Goal: Transaction & Acquisition: Purchase product/service

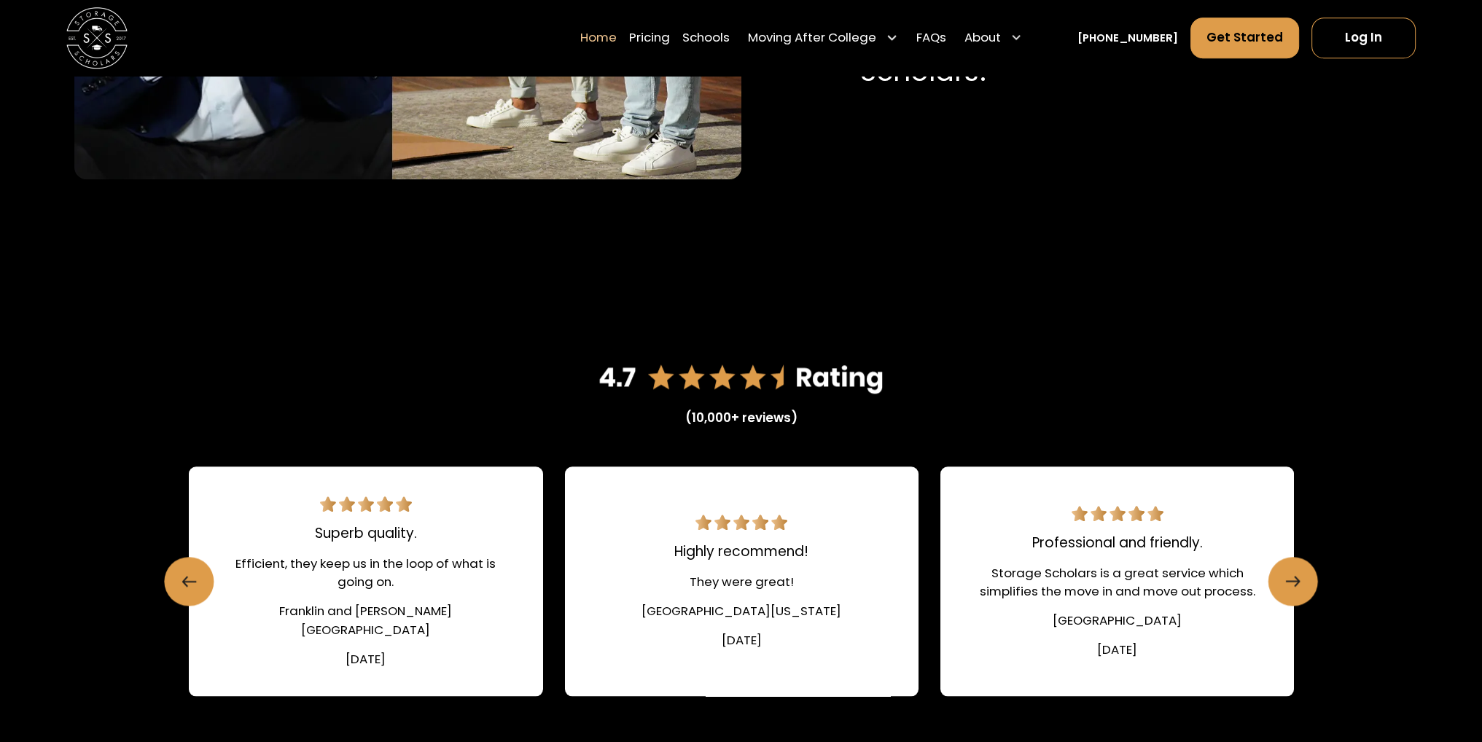
scroll to position [2041, 0]
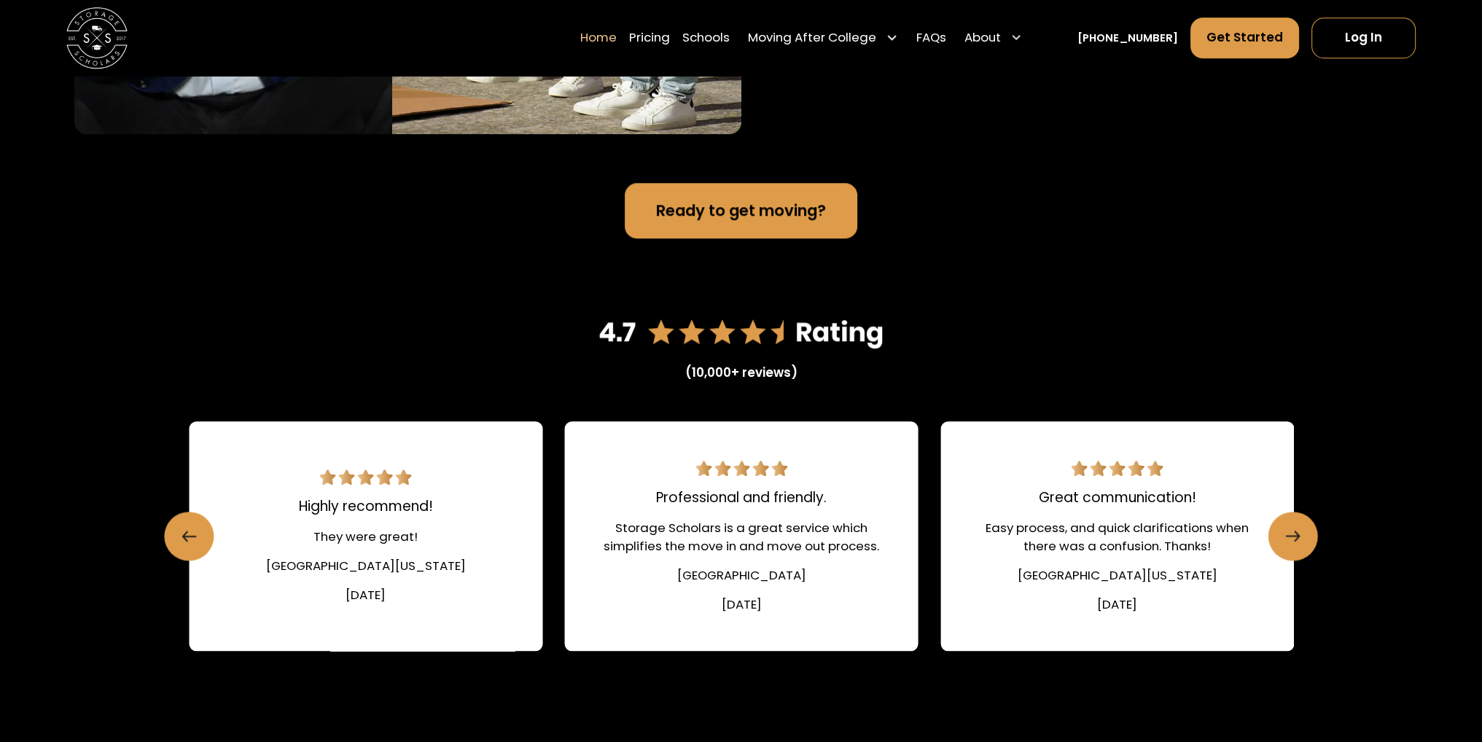
click at [863, 543] on div "Storage Scholars is a great service which simplifies the move in and move out p…" at bounding box center [741, 537] width 280 height 36
click at [862, 543] on div "Storage Scholars is a great service which simplifies the move in and move out p…" at bounding box center [741, 537] width 280 height 36
click at [1076, 542] on div "Easy process, and quick clarifications when there was a confusion. Thanks!" at bounding box center [1117, 537] width 280 height 36
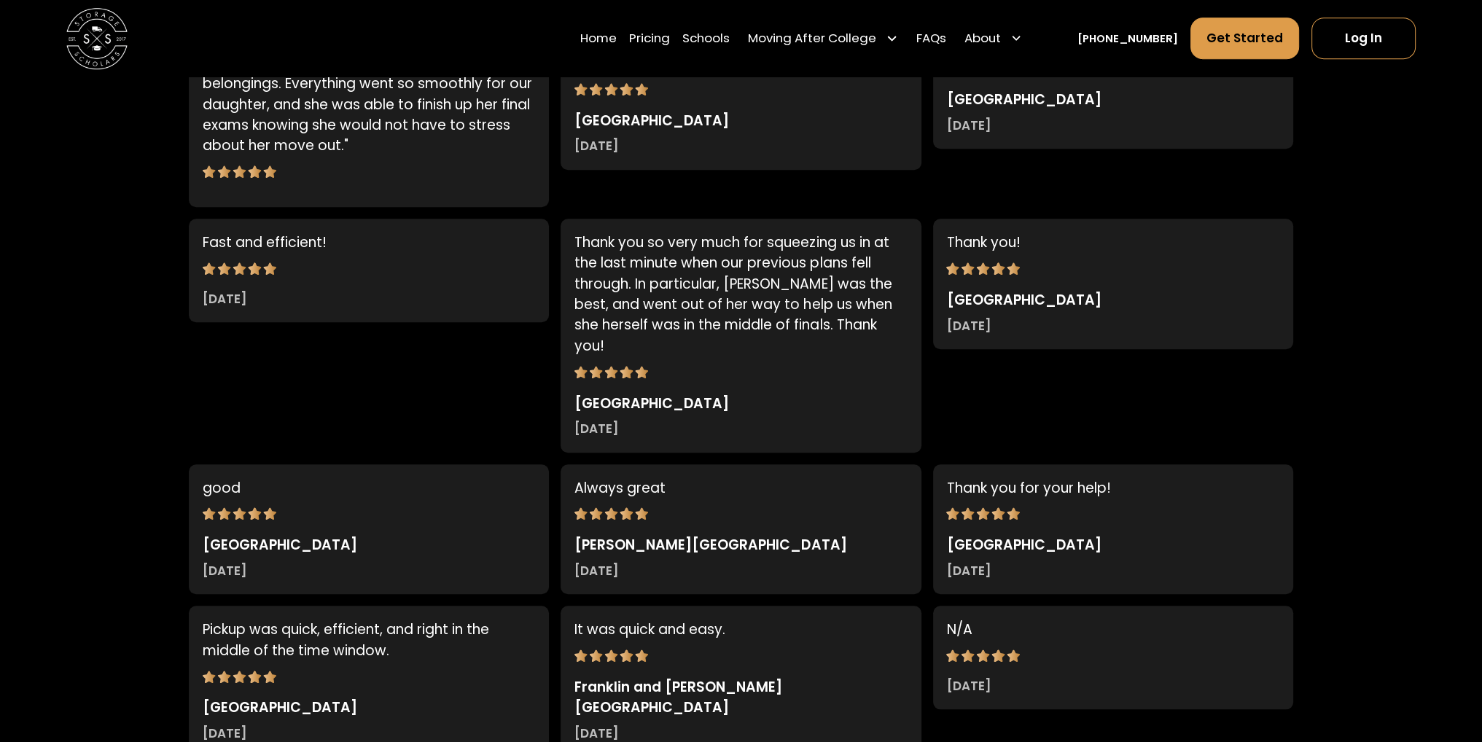
scroll to position [1603, 0]
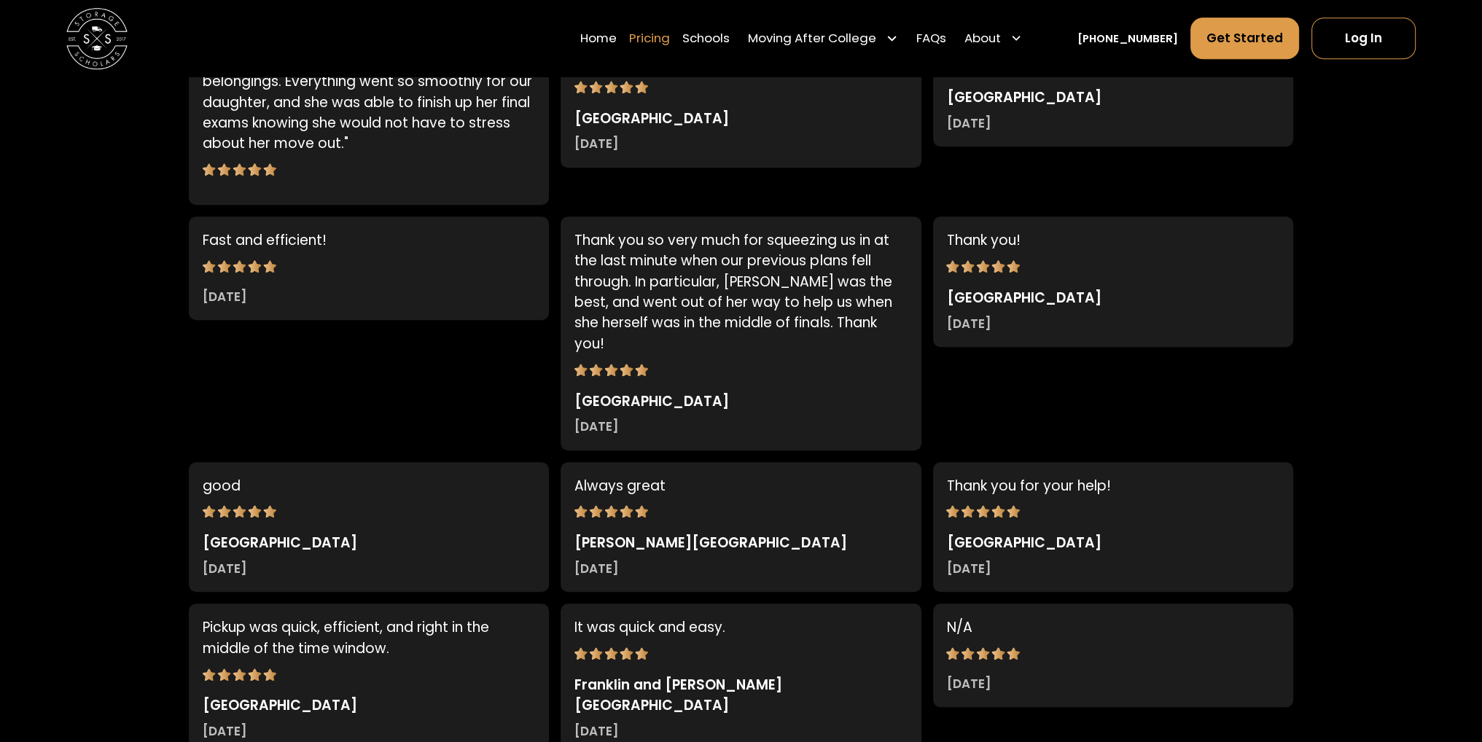
click at [670, 45] on link "Pricing" at bounding box center [649, 38] width 41 height 43
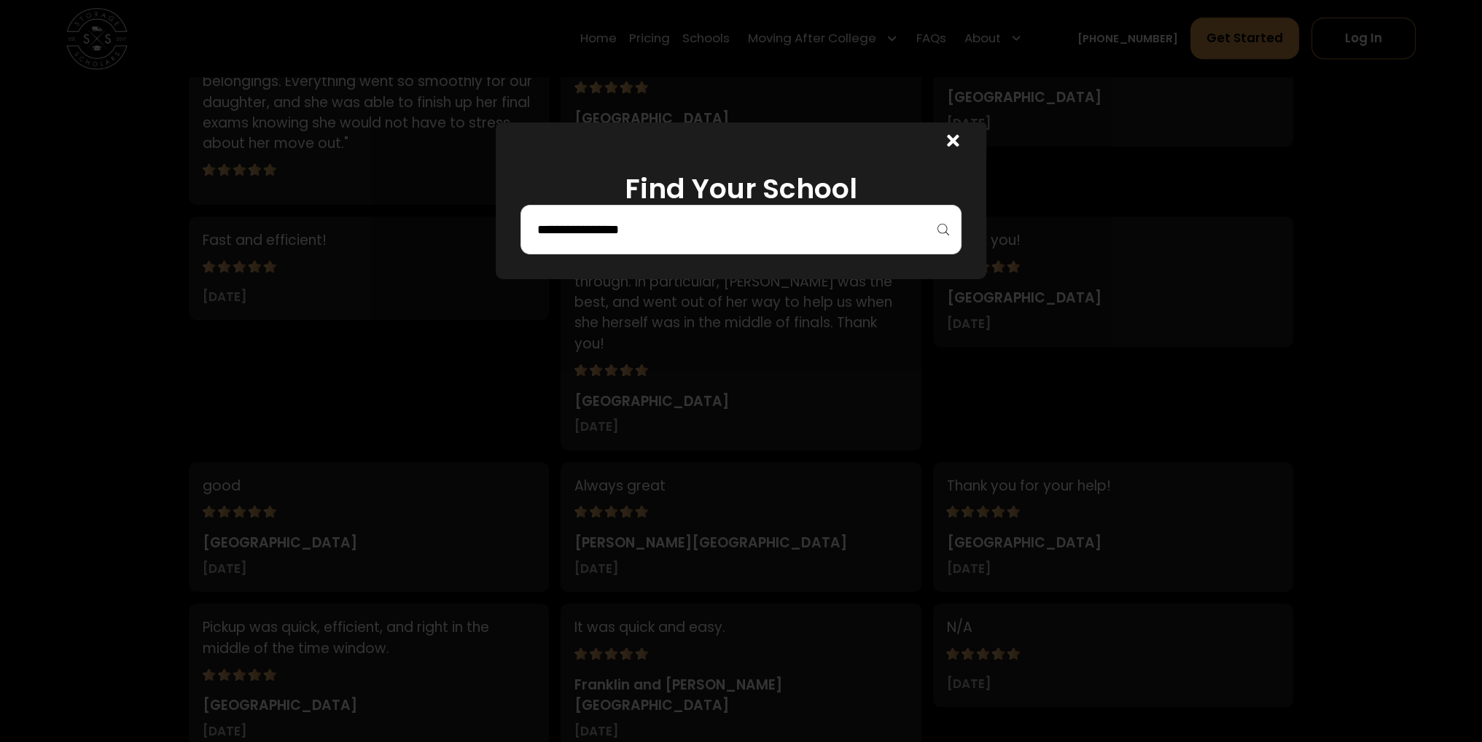
click at [643, 245] on div at bounding box center [741, 230] width 442 height 50
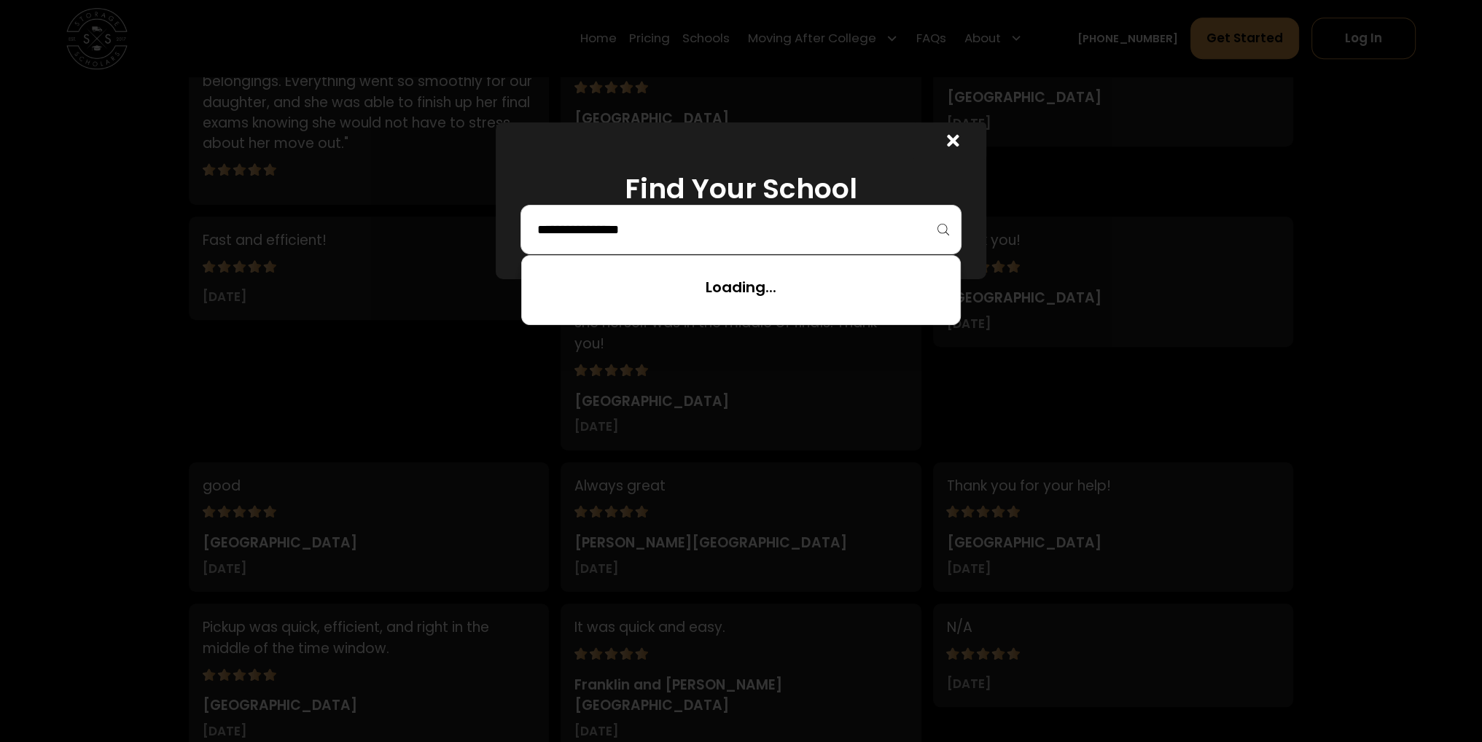
click at [647, 225] on input "search" at bounding box center [741, 229] width 411 height 25
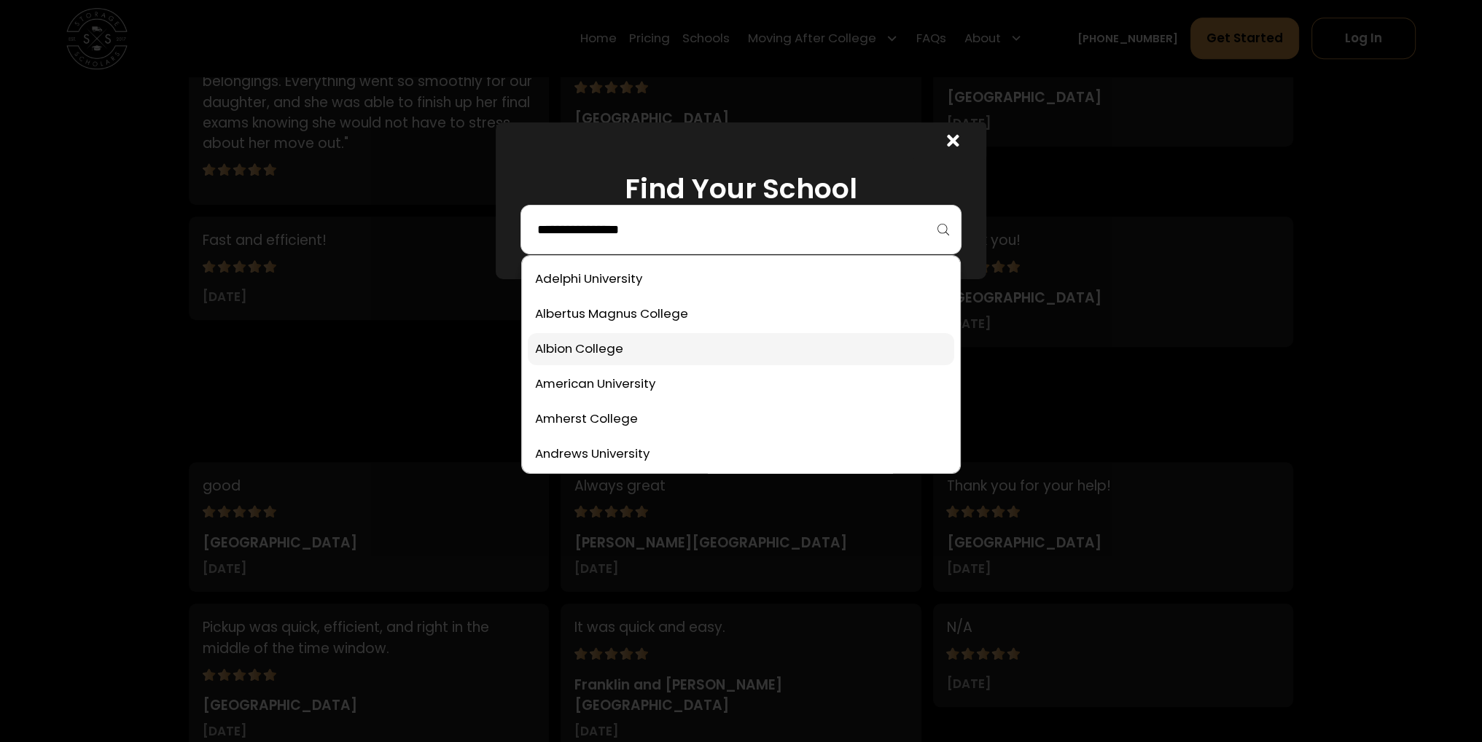
click at [606, 345] on link at bounding box center [741, 349] width 427 height 32
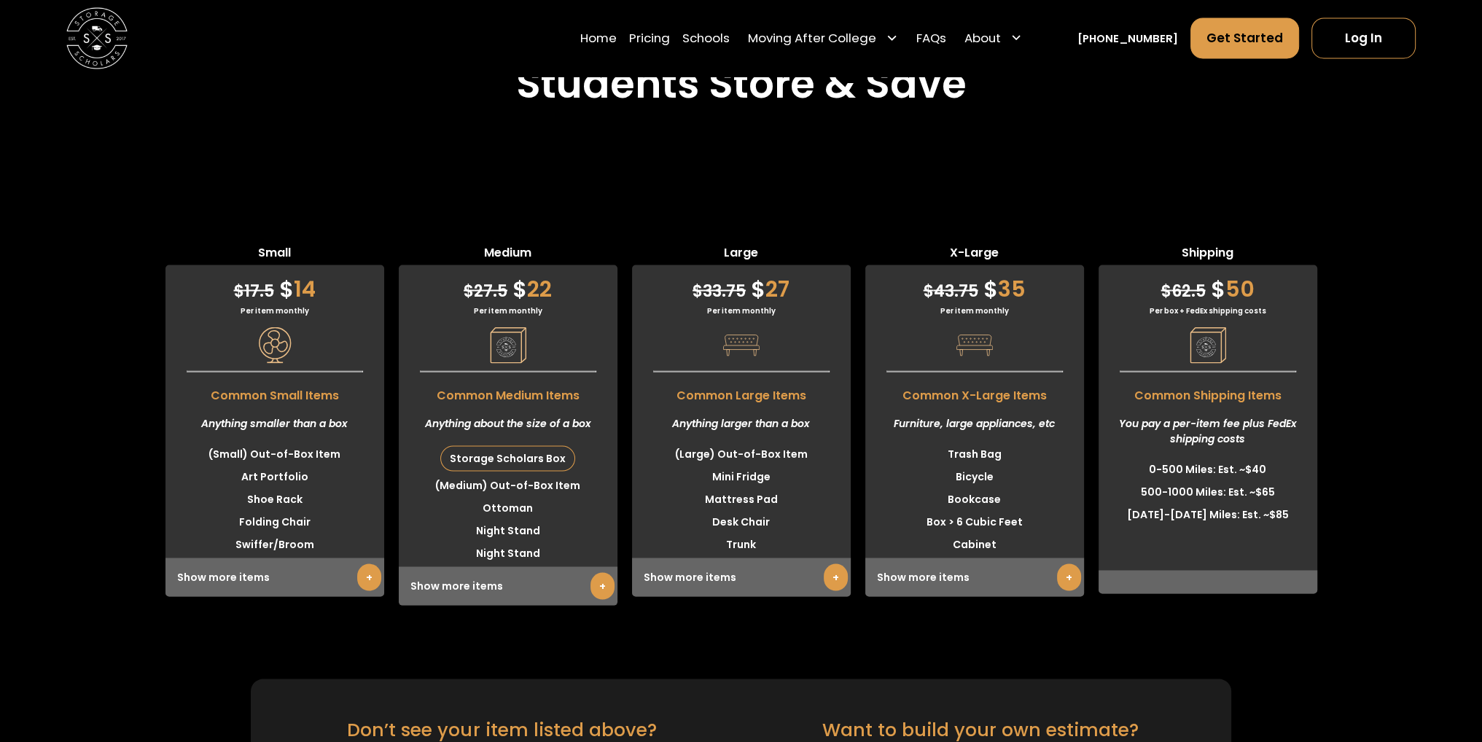
scroll to position [3797, 0]
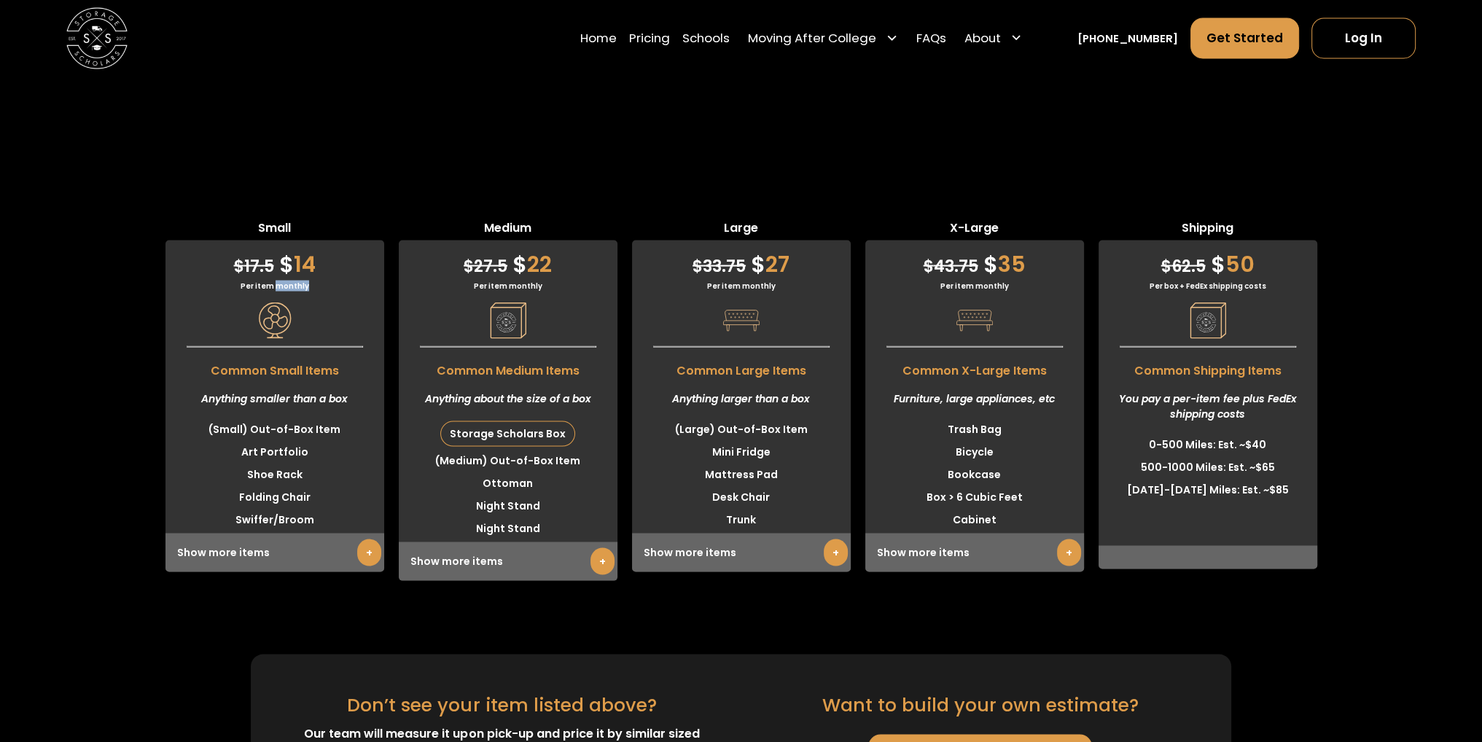
drag, startPoint x: 293, startPoint y: 289, endPoint x: 318, endPoint y: 284, distance: 25.2
click at [318, 284] on div "Per item monthly" at bounding box center [274, 286] width 219 height 11
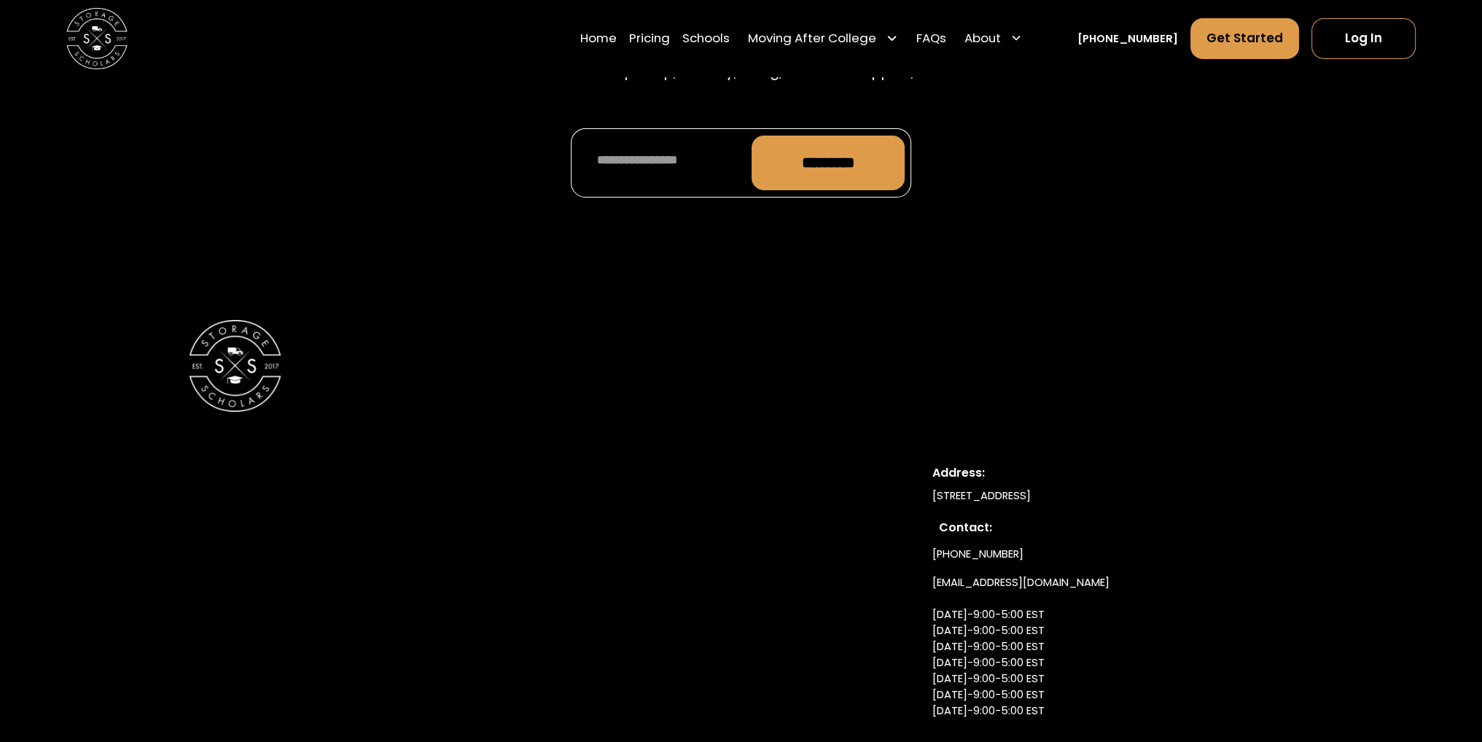
scroll to position [7211, 0]
